Goal: Task Accomplishment & Management: Manage account settings

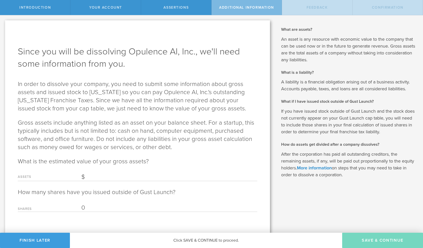
click at [90, 176] on input "Assets" at bounding box center [169, 177] width 176 height 8
type input "0"
click at [113, 208] on input "0" at bounding box center [169, 208] width 176 height 8
type input "2"
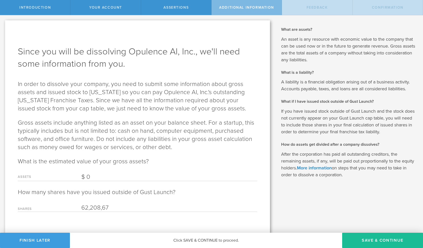
type input "6,220,867"
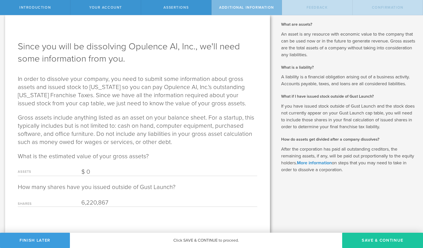
click at [361, 237] on button "Save & Continue" at bounding box center [382, 240] width 81 height 15
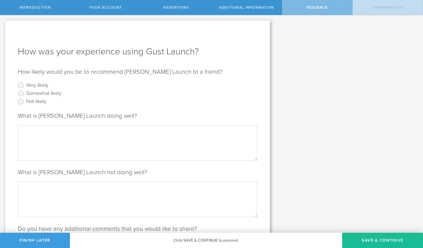
click at [40, 86] on label "Very likely" at bounding box center [37, 84] width 22 height 7
click at [25, 86] on input "Very likely" at bounding box center [21, 85] width 8 height 8
radio input "true"
click at [45, 142] on textarea at bounding box center [137, 142] width 239 height 35
type textarea "G"
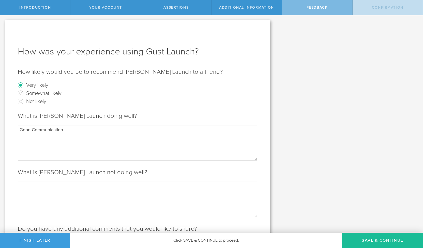
type textarea "Good Communication."
click at [58, 194] on textarea at bounding box center [137, 198] width 239 height 35
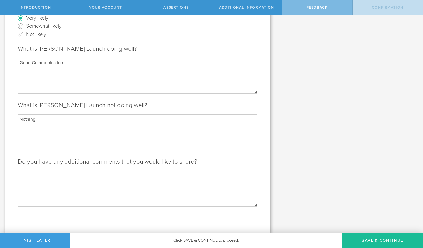
type textarea "Nothing"
click at [93, 179] on textarea at bounding box center [137, 188] width 239 height 35
type textarea "No"
click at [357, 237] on button "Save & Continue" at bounding box center [382, 240] width 81 height 15
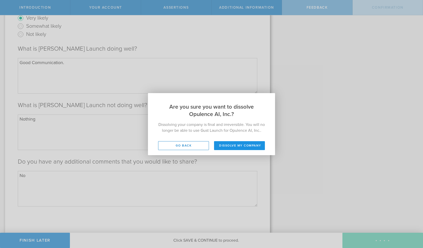
click at [243, 144] on button "Dissolve my company" at bounding box center [239, 145] width 51 height 9
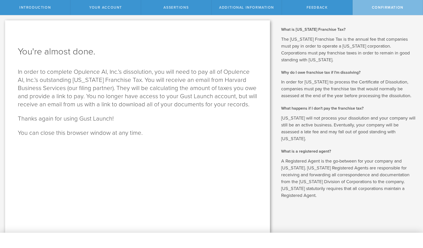
scroll to position [0, 0]
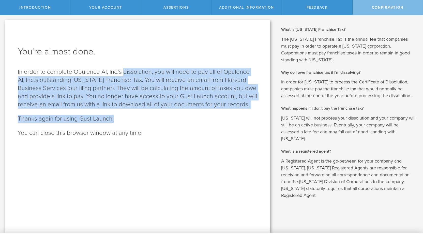
drag, startPoint x: 123, startPoint y: 72, endPoint x: 244, endPoint y: 112, distance: 127.2
click at [244, 112] on div "You're almost done. In order to complete Opulence AI, Inc.’s dissolution, you w…" at bounding box center [137, 126] width 265 height 212
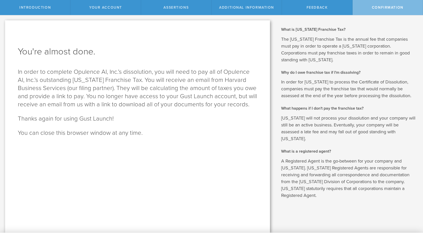
click at [244, 112] on div "You're almost done. In order to complete Opulence AI, Inc.’s dissolution, you w…" at bounding box center [137, 126] width 265 height 212
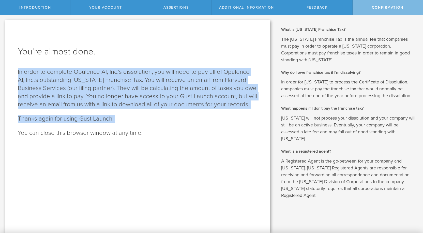
drag, startPoint x: 244, startPoint y: 112, endPoint x: 242, endPoint y: 99, distance: 13.1
click at [242, 99] on div "You're almost done. In order to complete Opulence AI, Inc.’s dissolution, you w…" at bounding box center [137, 126] width 265 height 212
click at [242, 99] on p "In order to complete Opulence AI, Inc.’s dissolution, you will need to pay all …" at bounding box center [137, 88] width 239 height 41
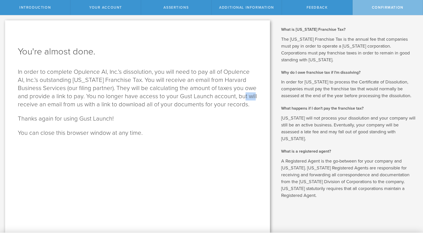
click at [242, 99] on p "In order to complete Opulence AI, Inc.’s dissolution, you will need to pay all …" at bounding box center [137, 88] width 239 height 41
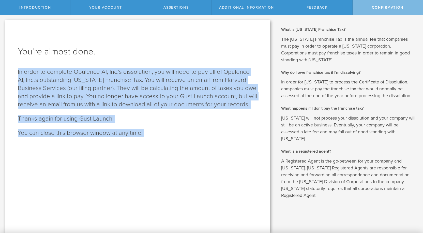
drag, startPoint x: 242, startPoint y: 99, endPoint x: 242, endPoint y: 143, distance: 43.7
click at [242, 143] on div "You're almost done. In order to complete Opulence AI, Inc.’s dissolution, you w…" at bounding box center [137, 126] width 265 height 212
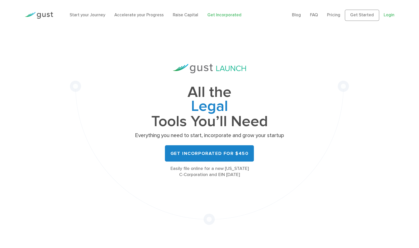
click at [386, 13] on link "Login" at bounding box center [389, 14] width 11 height 5
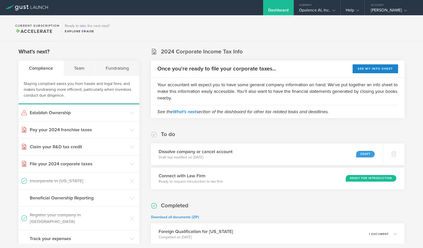
click at [35, 6] on icon at bounding box center [26, 8] width 43 height 6
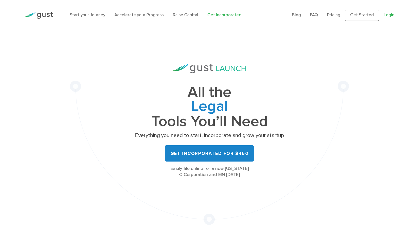
click at [389, 16] on link "Login" at bounding box center [389, 14] width 11 height 5
click at [385, 16] on link "Login" at bounding box center [389, 14] width 11 height 5
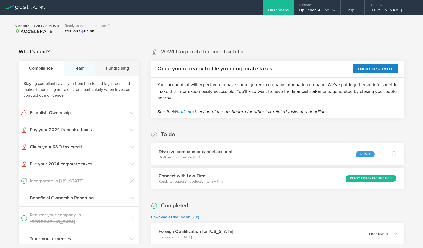
click at [79, 66] on div "Team" at bounding box center [80, 67] width 32 height 15
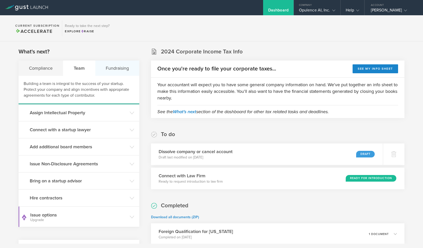
click at [115, 67] on div "Fundraising" at bounding box center [117, 67] width 44 height 15
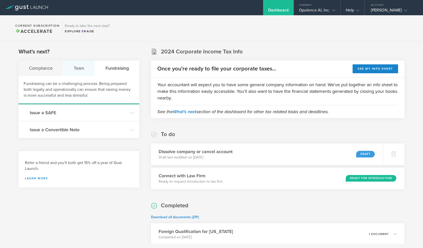
click at [84, 67] on div "Team" at bounding box center [79, 67] width 32 height 15
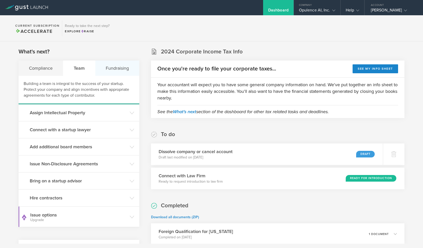
click at [113, 69] on div "Fundraising" at bounding box center [117, 67] width 44 height 15
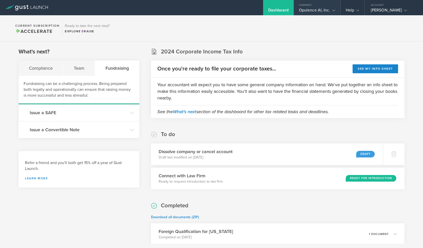
click at [336, 11] on div "Opulence AI, Inc." at bounding box center [317, 12] width 47 height 8
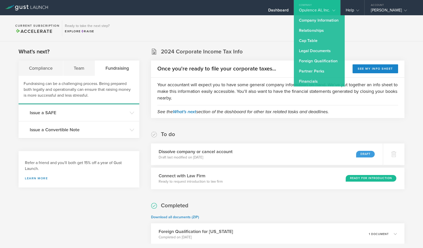
click at [359, 24] on section "Current Subscription Accelerate Ready to take the next step? Explore Raise" at bounding box center [211, 28] width 423 height 26
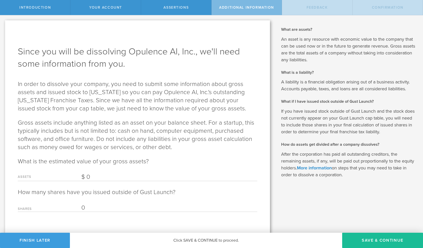
scroll to position [5, 0]
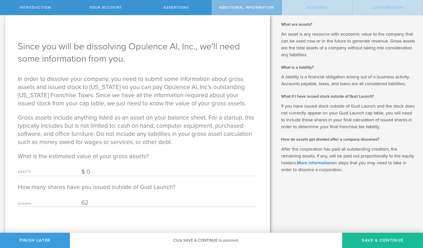
type input "62"
